Goal: Task Accomplishment & Management: Use online tool/utility

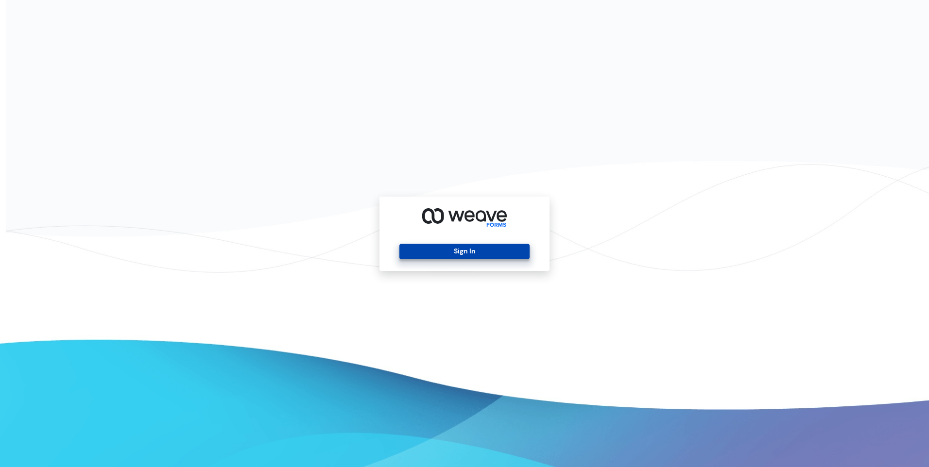
click at [490, 252] on button "Sign In" at bounding box center [464, 252] width 130 height 16
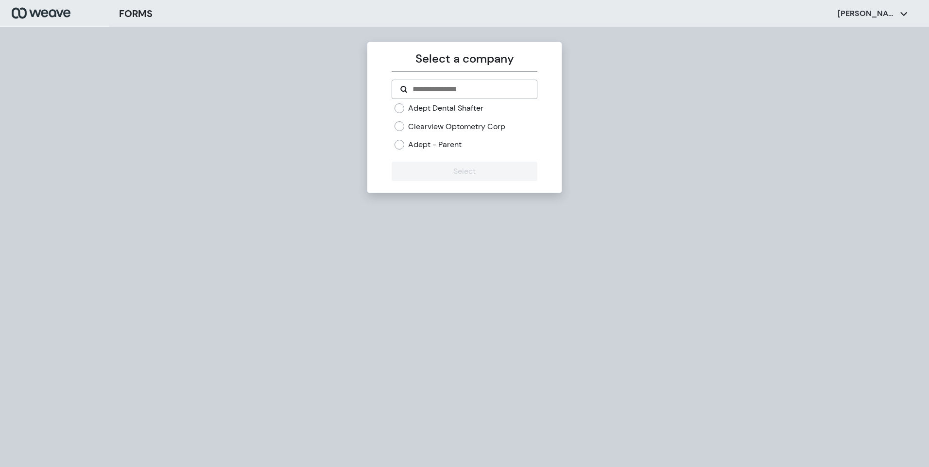
click at [412, 109] on label "Adept Dental Shafter" at bounding box center [445, 108] width 75 height 11
click at [448, 165] on button "Select" at bounding box center [464, 171] width 145 height 19
